Goal: Transaction & Acquisition: Download file/media

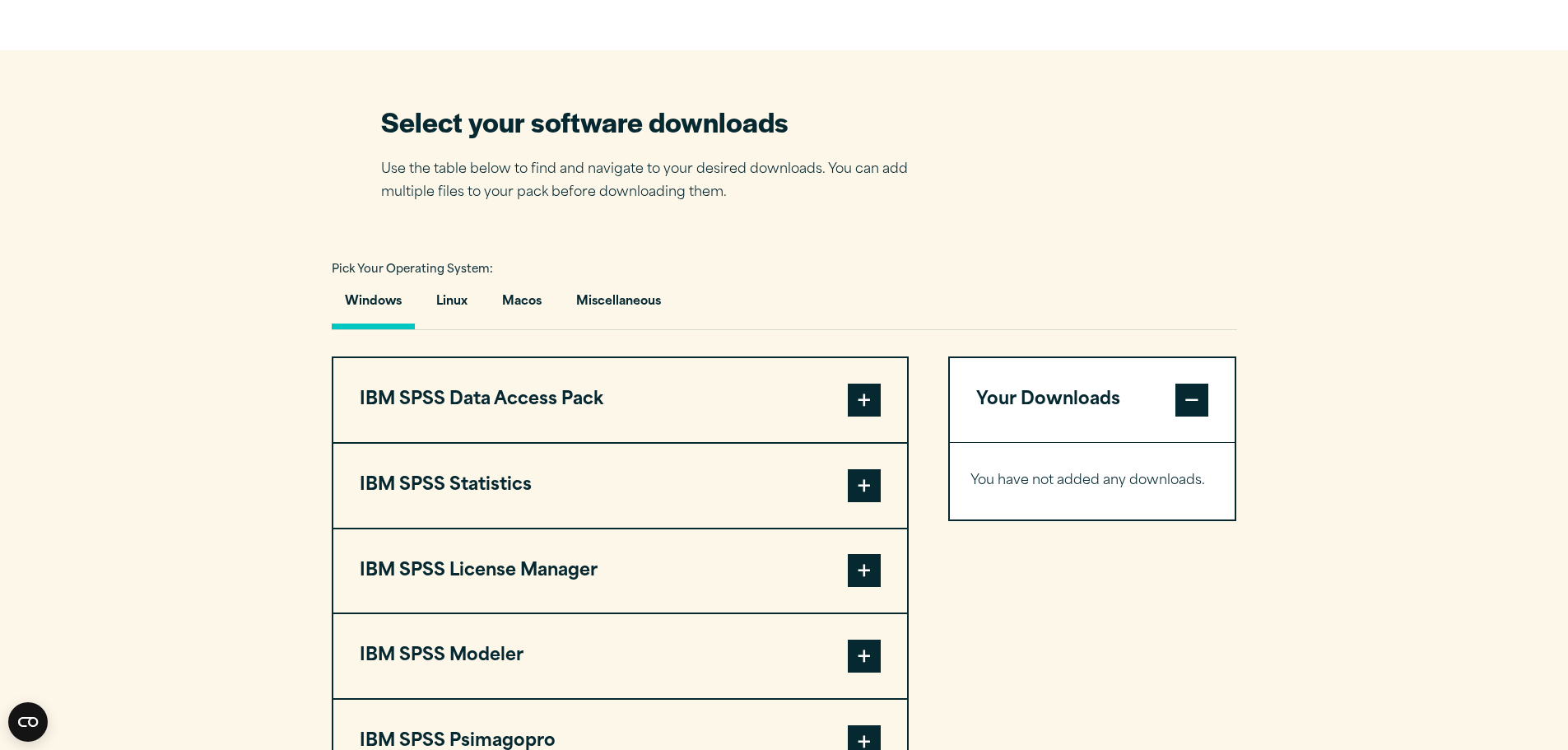
scroll to position [987, 0]
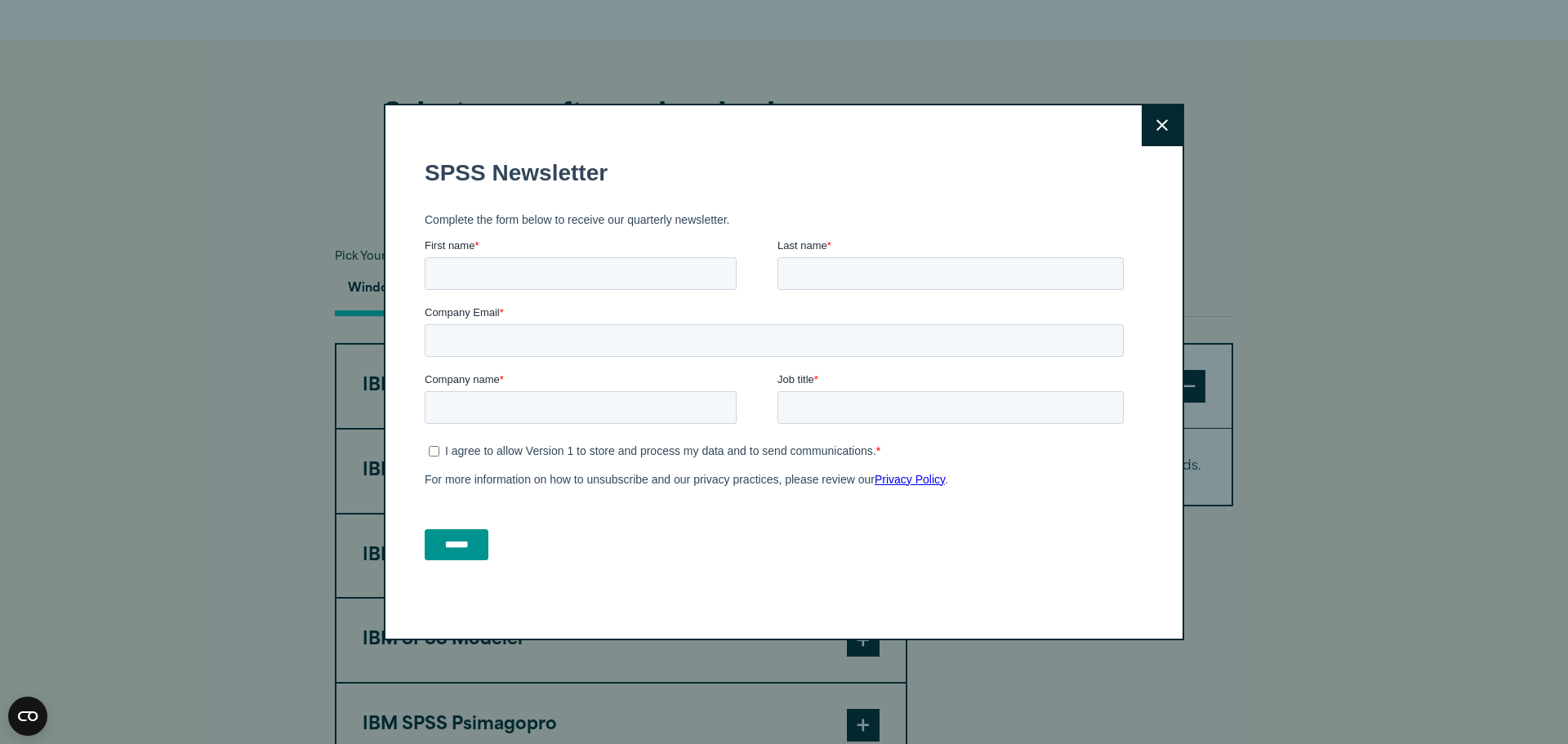
click at [1159, 126] on icon at bounding box center [1162, 125] width 11 height 12
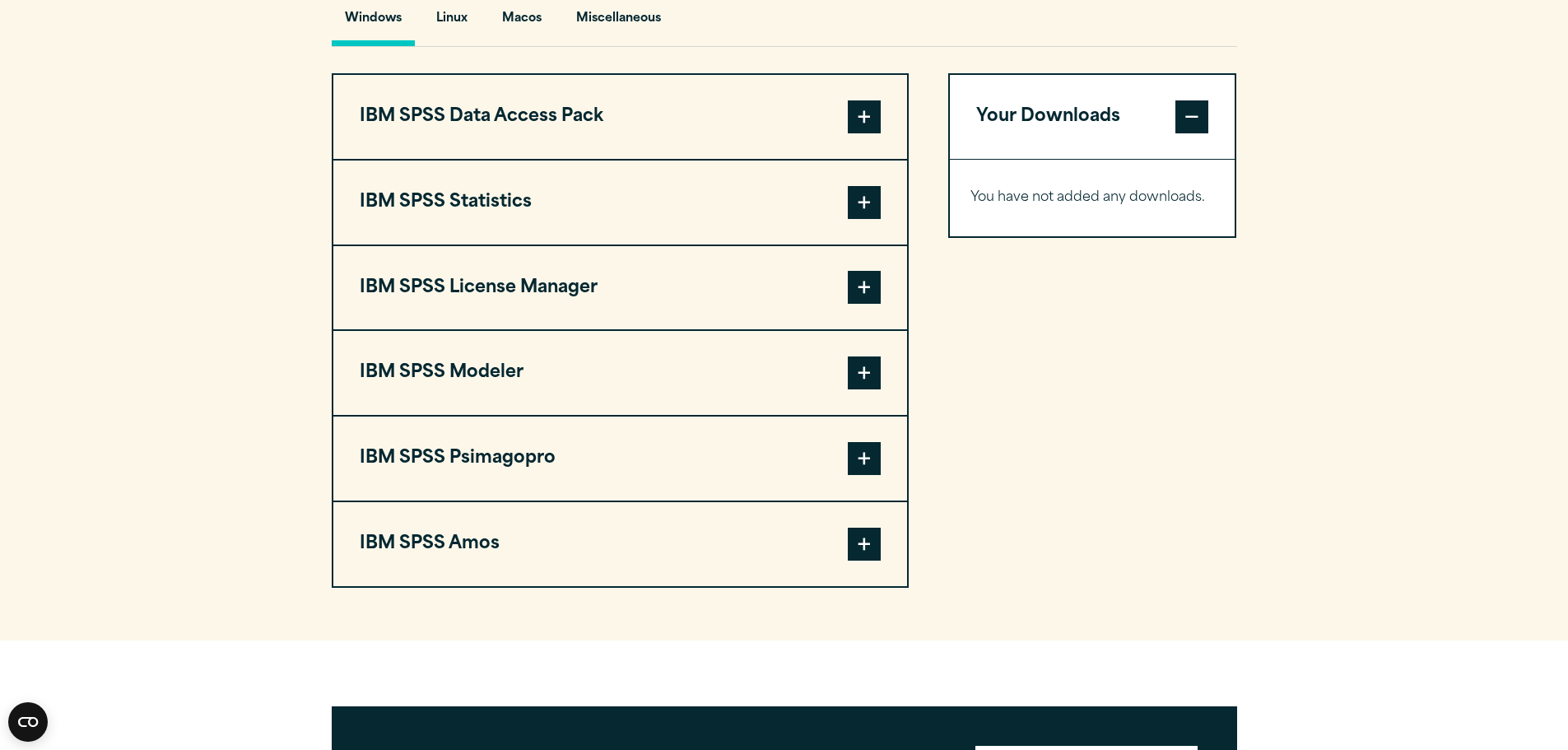
scroll to position [1234, 0]
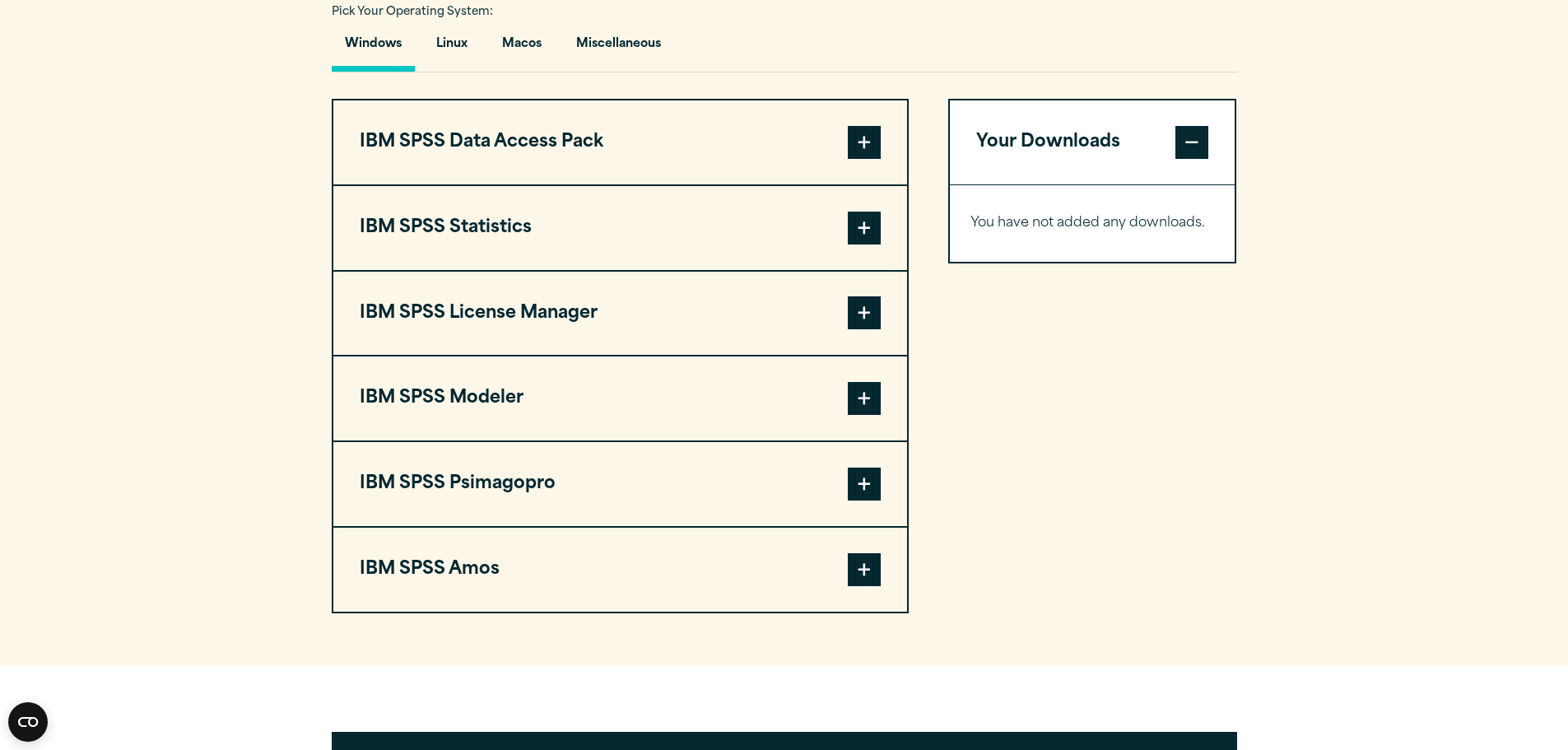
click at [864, 234] on span at bounding box center [864, 228] width 33 height 33
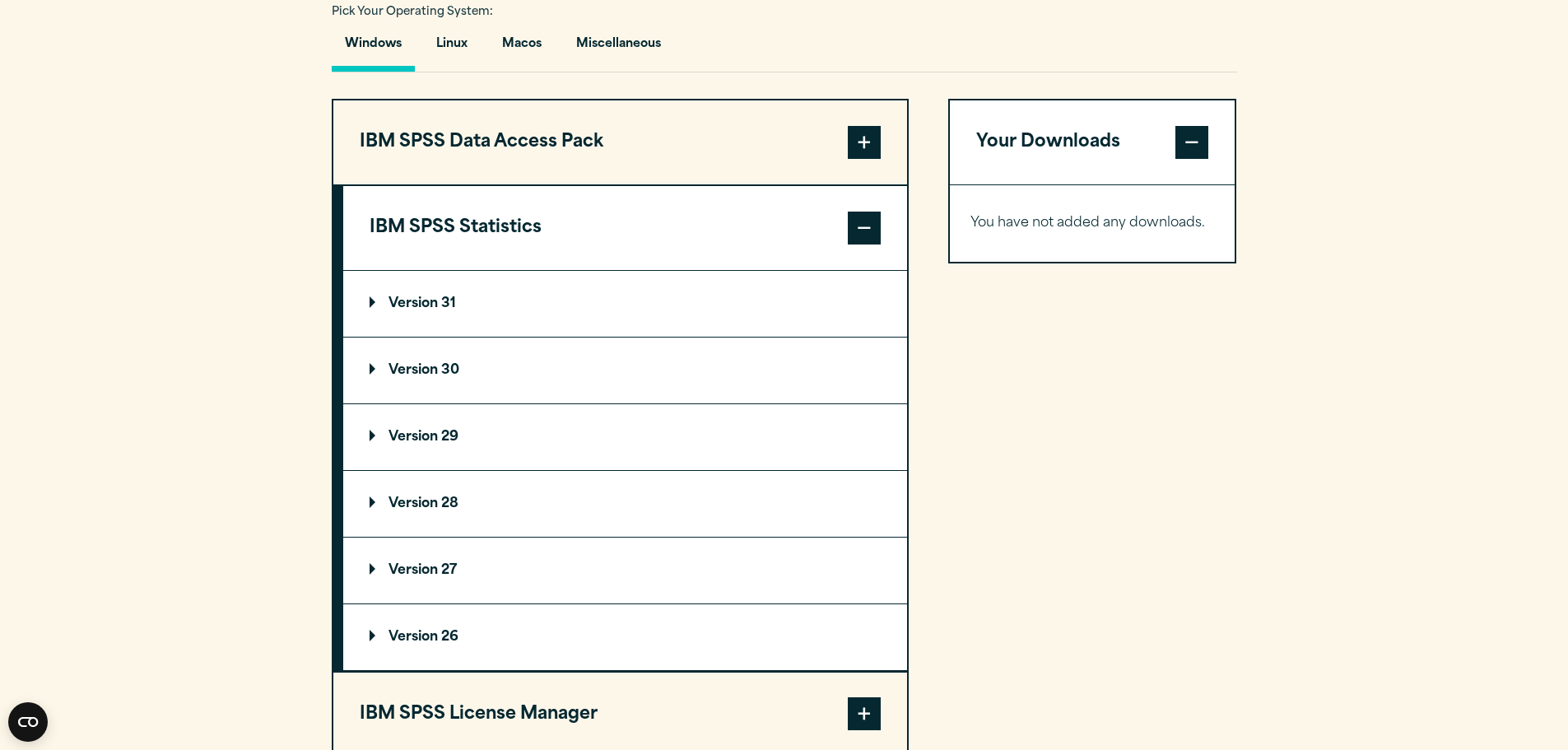
click at [370, 301] on p "Version 31" at bounding box center [413, 303] width 87 height 13
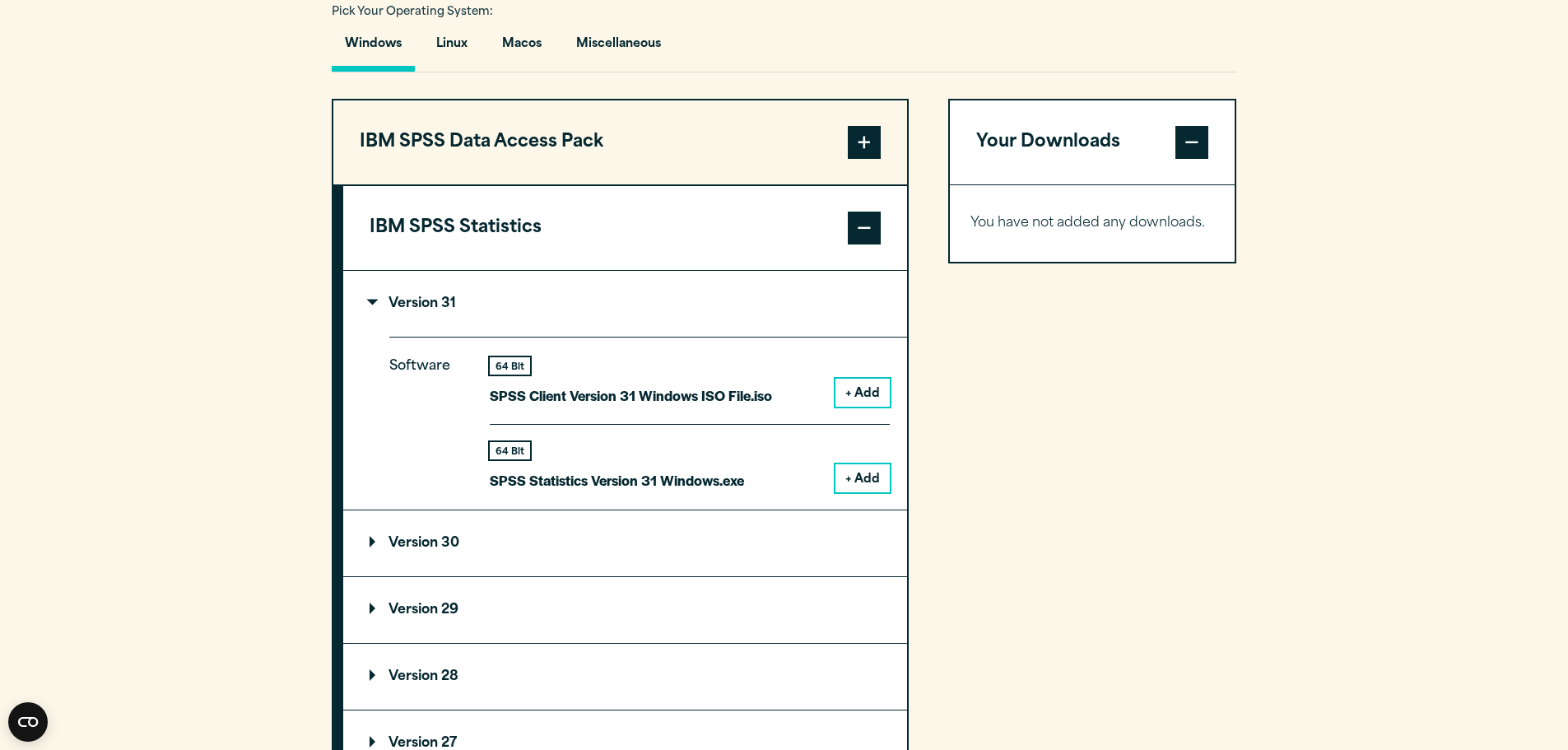
click at [370, 301] on p "Version 31" at bounding box center [413, 303] width 87 height 13
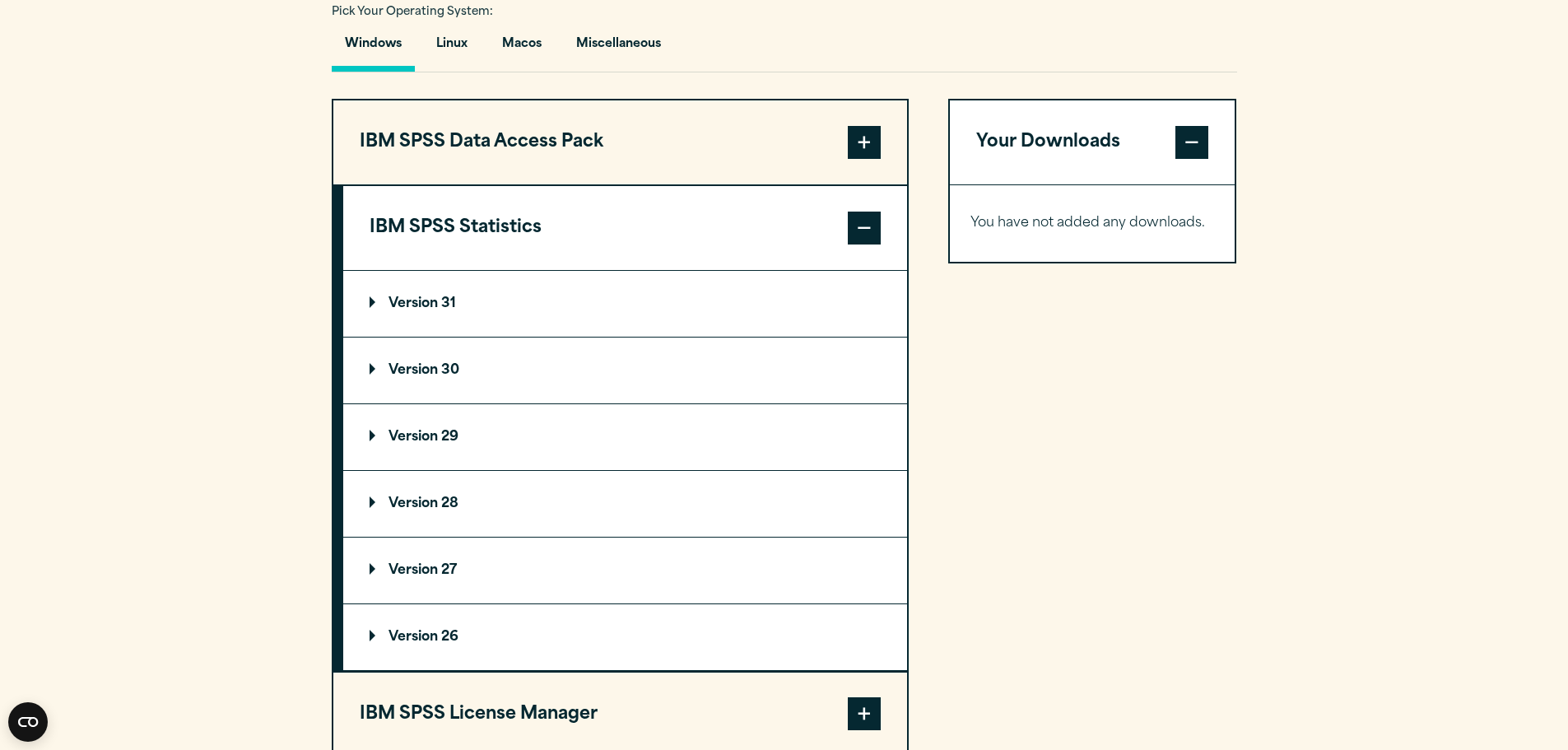
click at [370, 371] on p "Version 30" at bounding box center [414, 369] width 90 height 13
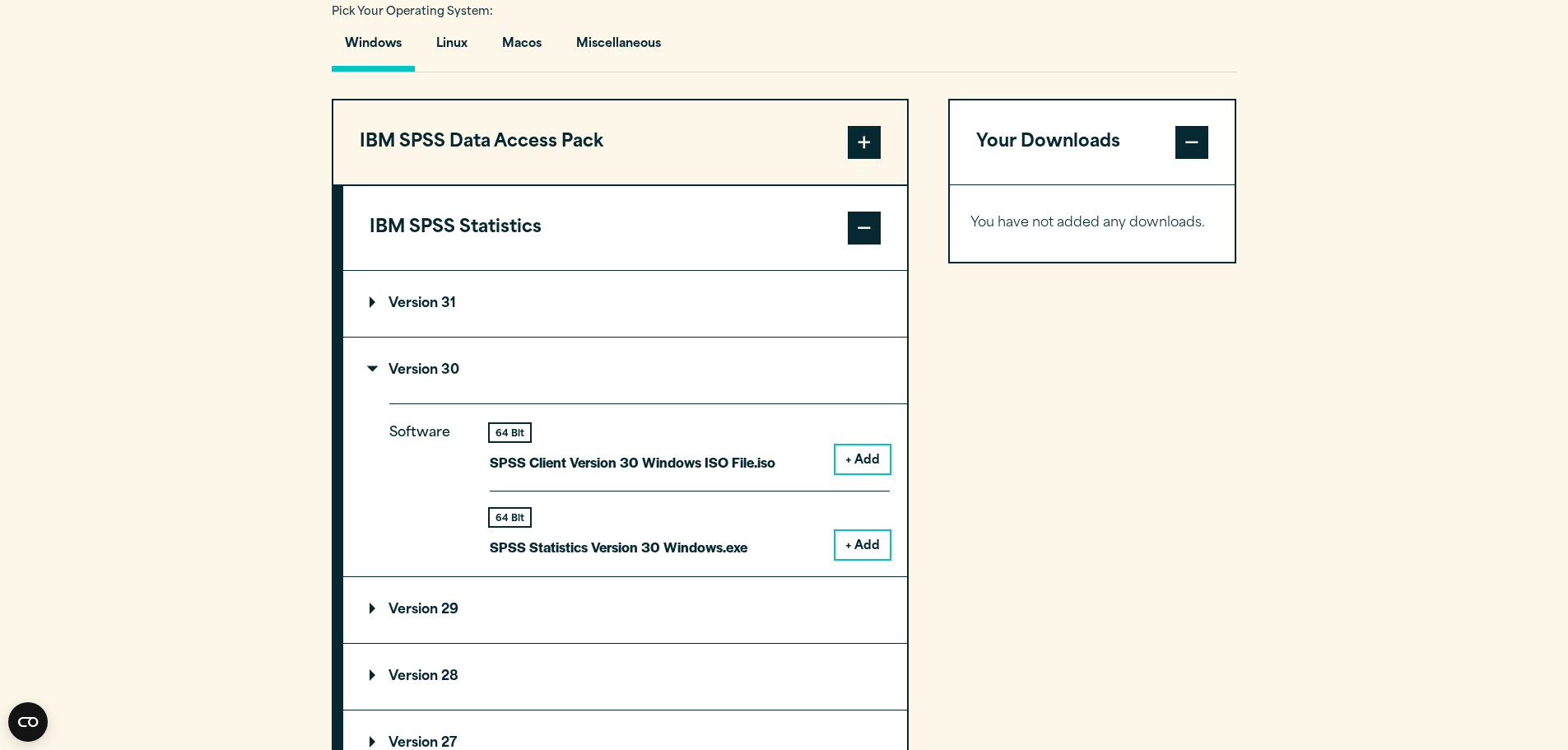
click at [864, 542] on button "+ Add" at bounding box center [862, 545] width 55 height 28
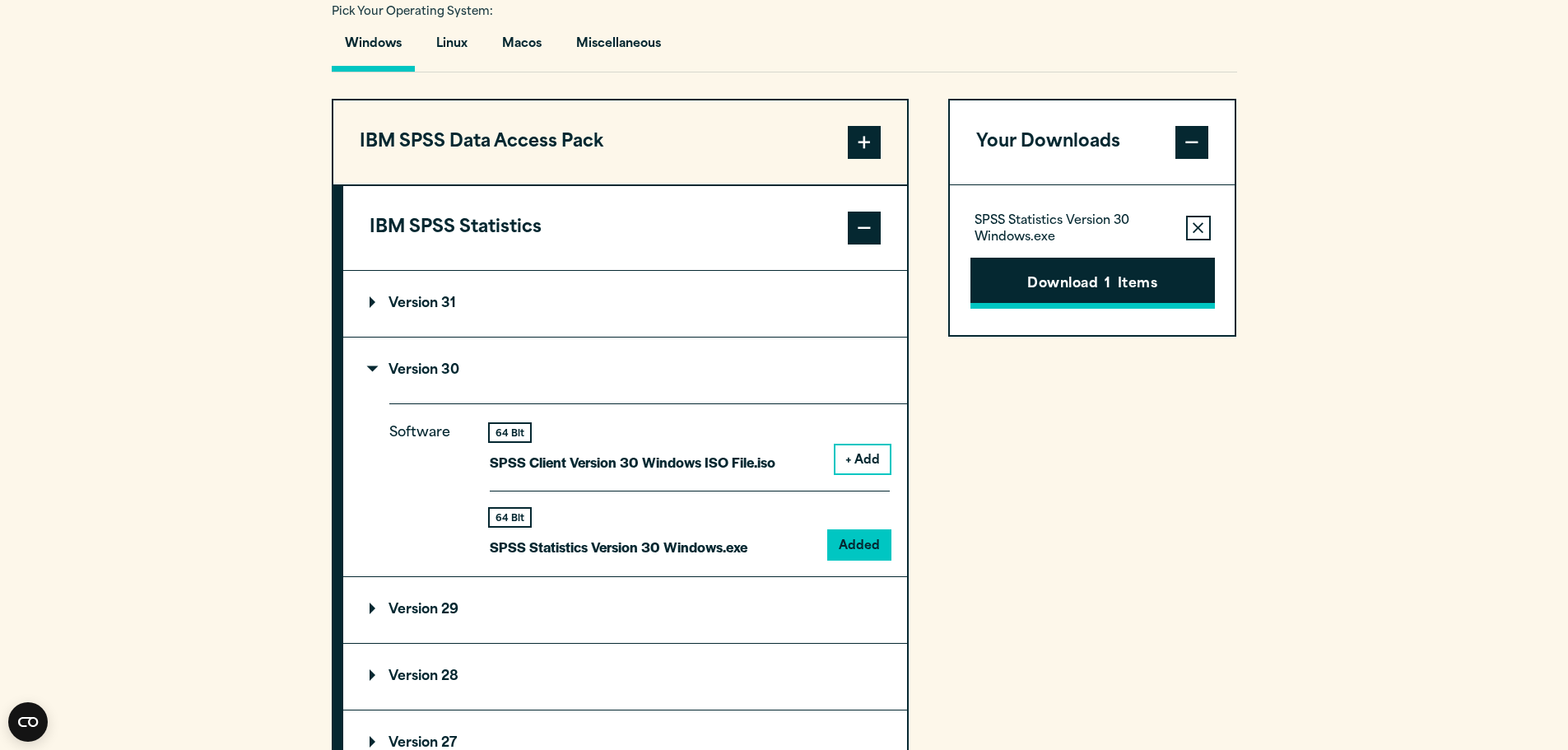
click at [1066, 292] on button "Download 1 Items" at bounding box center [1092, 283] width 244 height 51
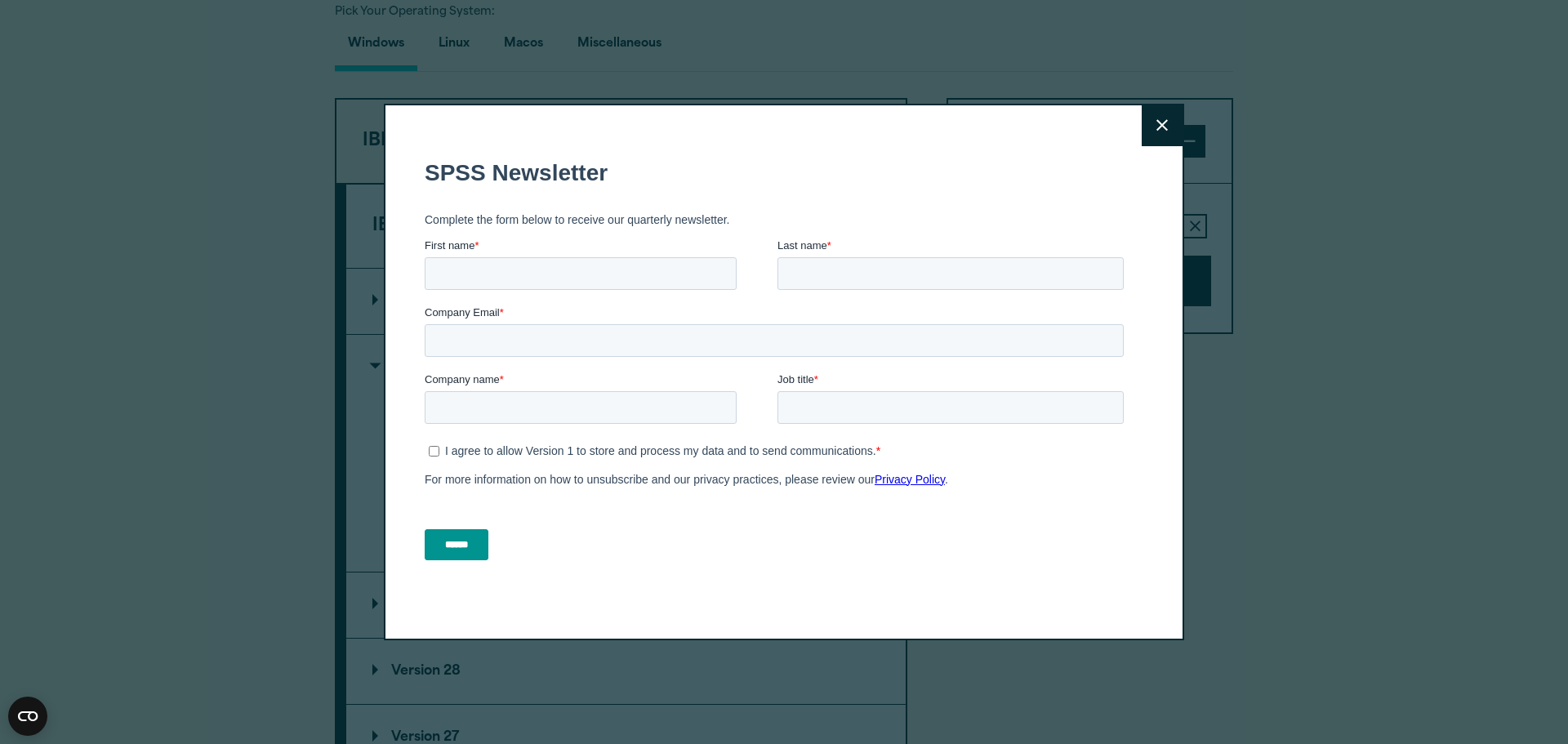
click at [1143, 130] on button "Close" at bounding box center [1163, 126] width 41 height 41
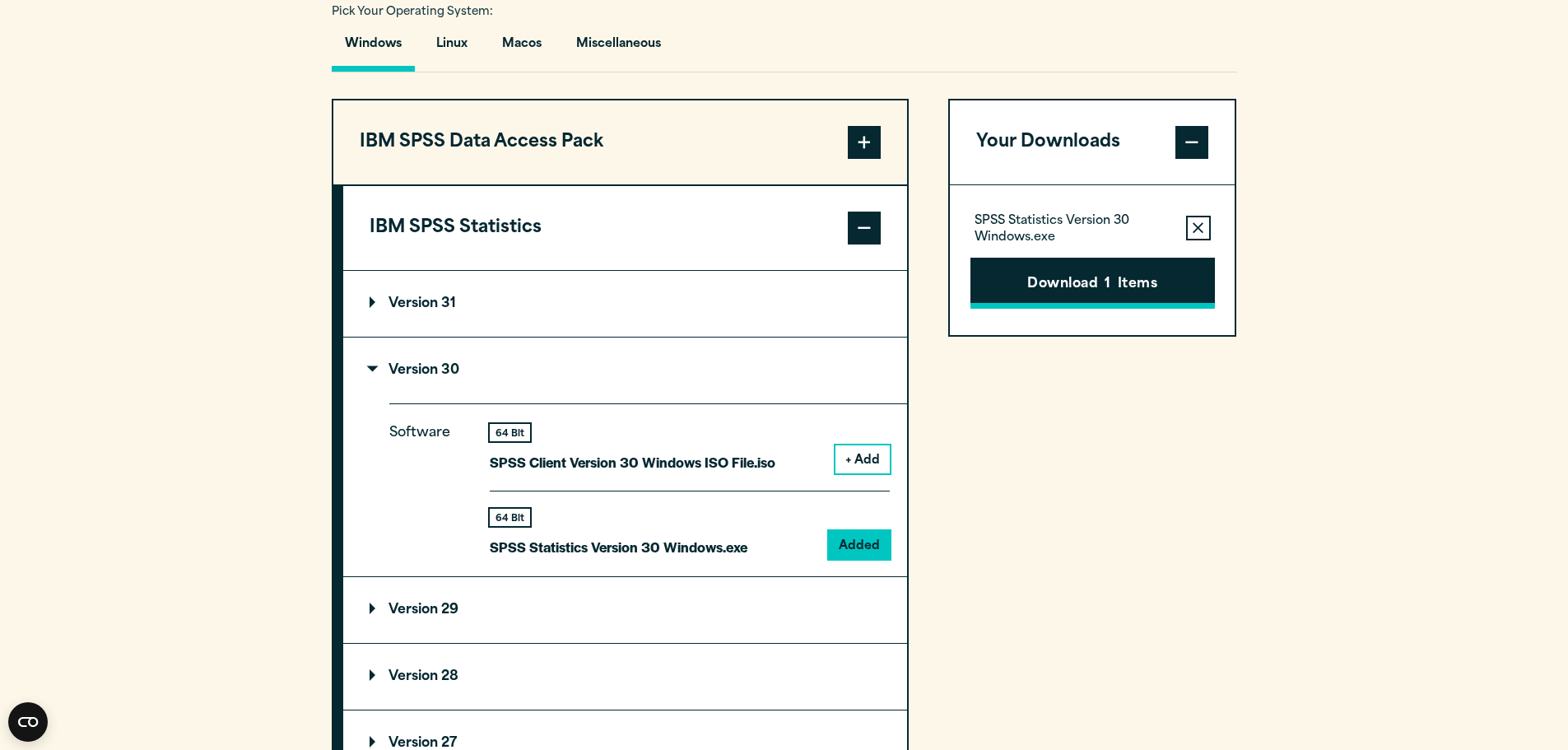
click at [1040, 283] on button "Download 1 Items" at bounding box center [1092, 283] width 244 height 51
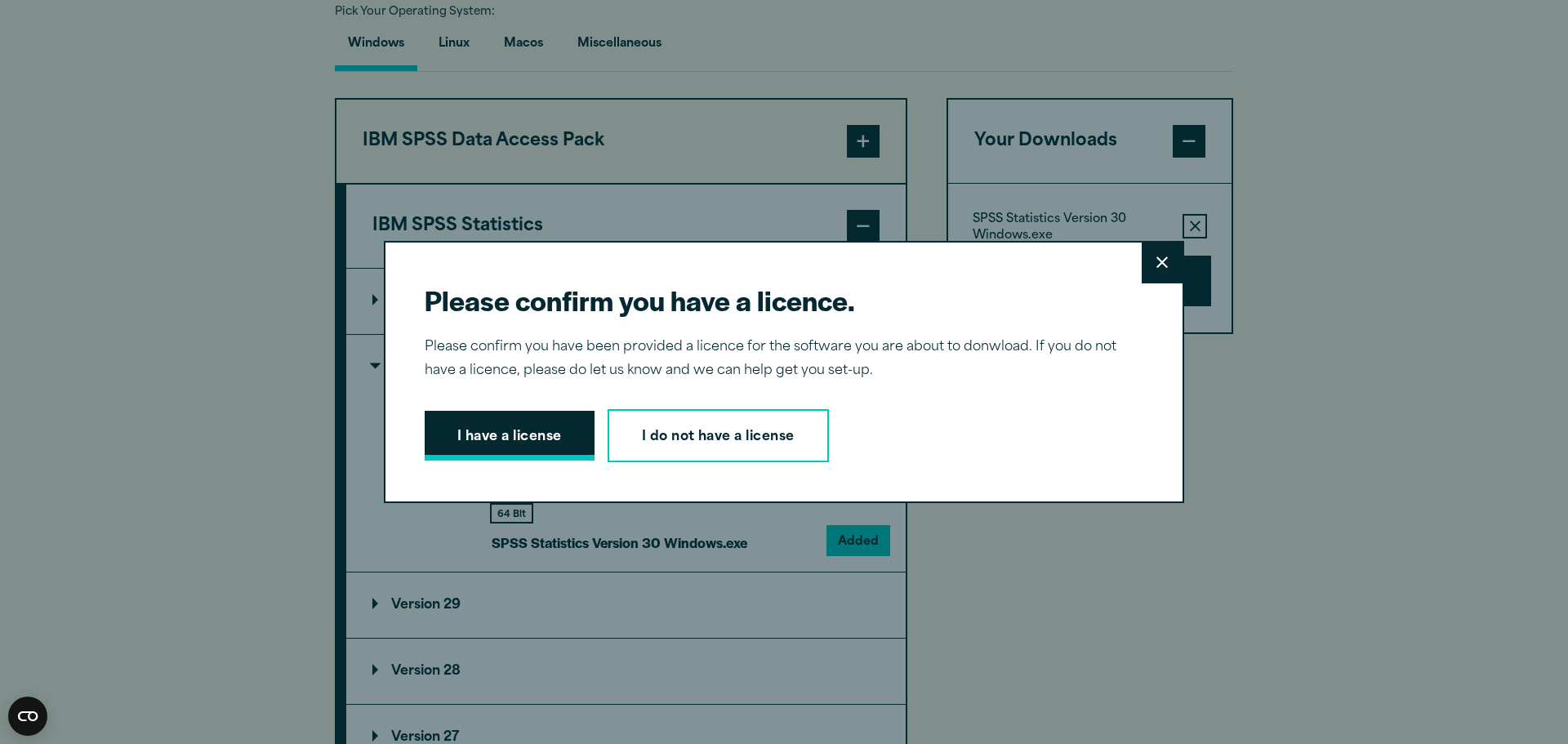
click at [514, 432] on button "I have a license" at bounding box center [510, 435] width 170 height 51
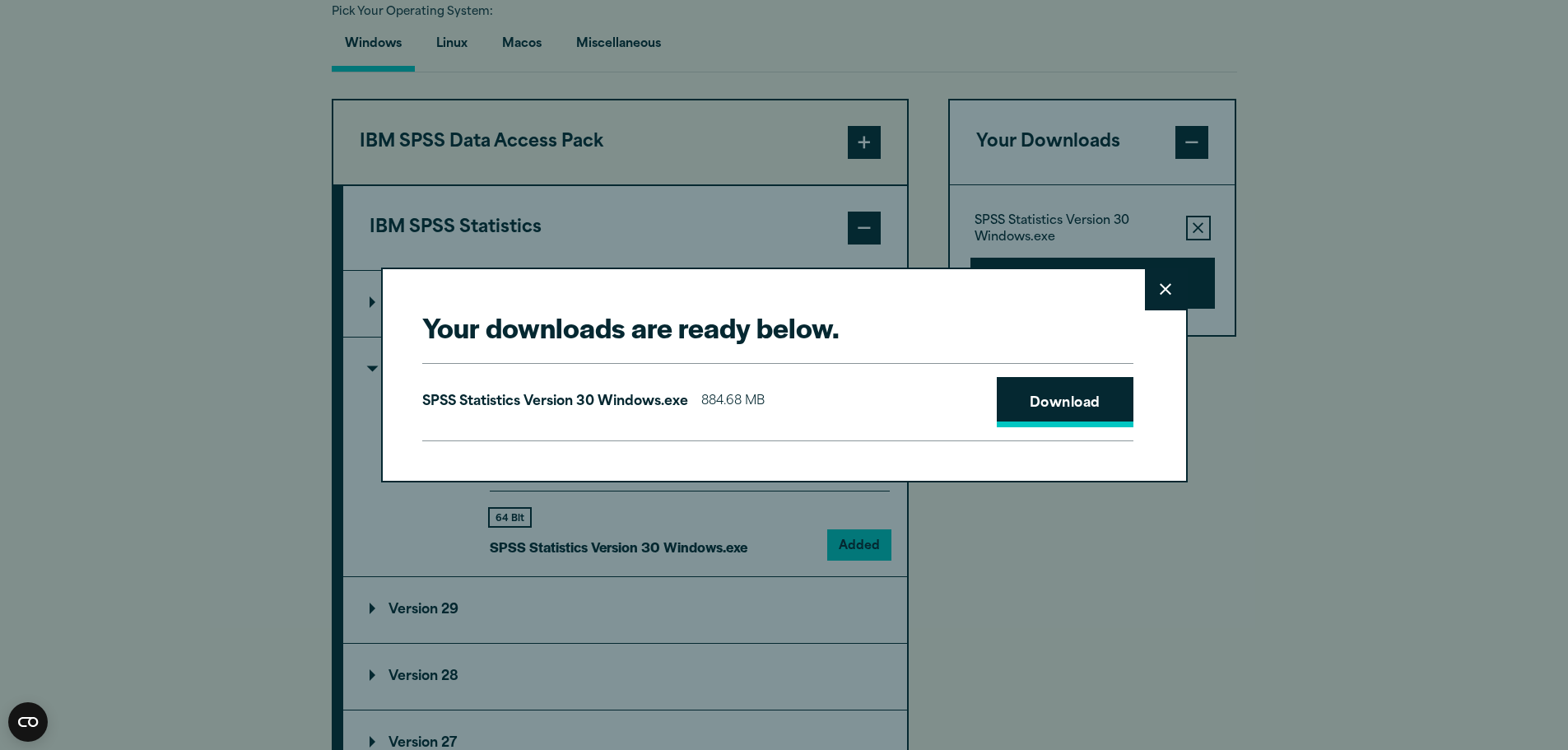
click at [1064, 415] on link "Download" at bounding box center [1065, 402] width 137 height 51
